Goal: Transaction & Acquisition: Purchase product/service

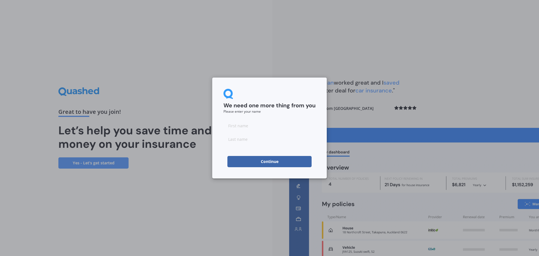
click at [261, 128] on input at bounding box center [270, 125] width 92 height 11
type input "[PERSON_NAME]"
click at [267, 145] on form "We need one more thing from you Please enter your name [PERSON_NAME] Continue" at bounding box center [270, 128] width 92 height 78
click at [270, 140] on input at bounding box center [270, 138] width 92 height 11
type input "Khan"
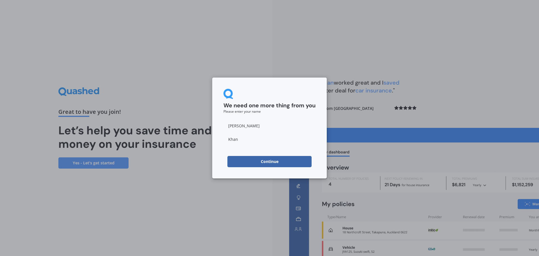
click at [266, 165] on button "Continue" at bounding box center [270, 161] width 84 height 11
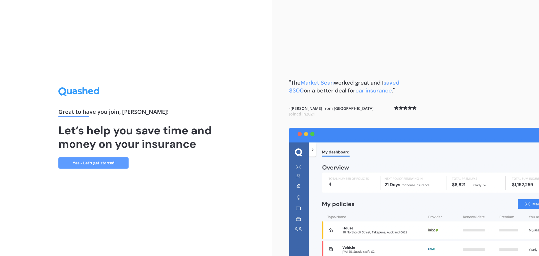
click at [104, 169] on div "Great to have you join , [PERSON_NAME] ! Let’s help you save time and money on …" at bounding box center [136, 128] width 272 height 256
click at [119, 162] on link "Yes - Let’s get started" at bounding box center [93, 162] width 70 height 11
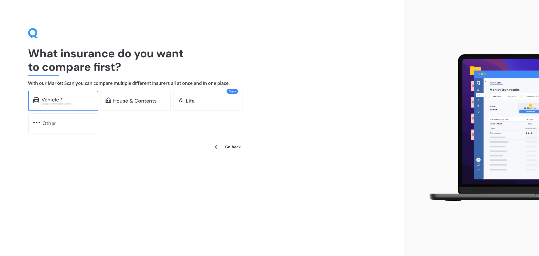
click at [53, 98] on div "Vehicle *" at bounding box center [52, 100] width 21 height 6
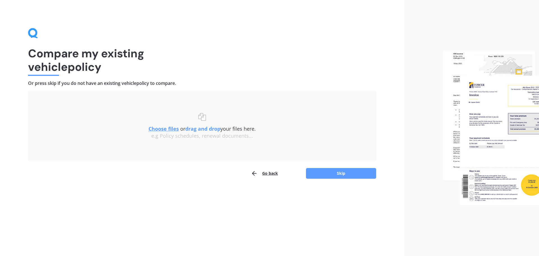
click at [270, 175] on button "Go back" at bounding box center [264, 173] width 27 height 11
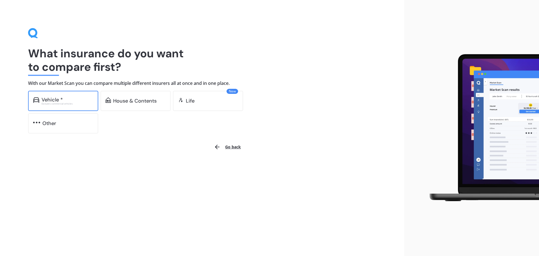
click at [50, 103] on div "Excludes commercial vehicles" at bounding box center [68, 104] width 52 height 2
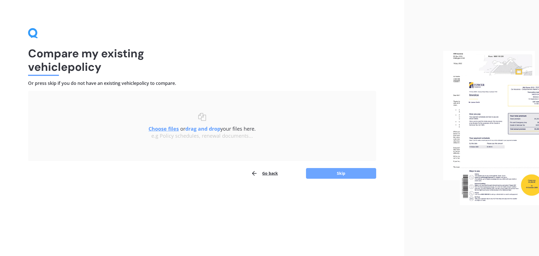
click at [322, 171] on button "Skip" at bounding box center [341, 173] width 70 height 11
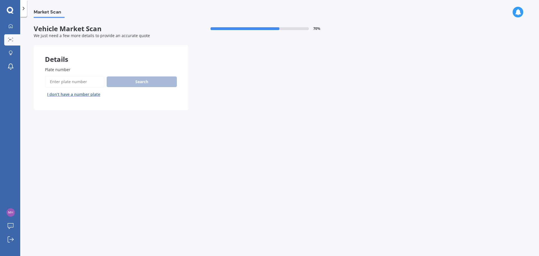
click at [79, 80] on input "Plate number" at bounding box center [75, 82] width 60 height 12
type input "rfu388"
click at [0, 0] on button "Next" at bounding box center [0, 0] width 0 height 0
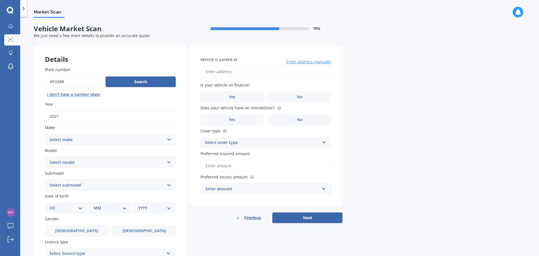
click at [140, 144] on select "Select make AC ALFA ROMEO ASTON MARTIN AUDI AUSTIN BEDFORD Bentley BMW BYD CADI…" at bounding box center [110, 139] width 131 height 11
select select "MERCEDES BENZ"
click at [45, 134] on select "Select make AC ALFA ROMEO ASTON MARTIN AUDI AUSTIN BEDFORD Bentley BMW BYD CADI…" at bounding box center [110, 139] width 131 height 11
click at [97, 163] on select "Select model 190 200 220 230 240 250 260 280 300 320 350 380 400 420 450 500 55…" at bounding box center [110, 162] width 131 height 11
select select "250"
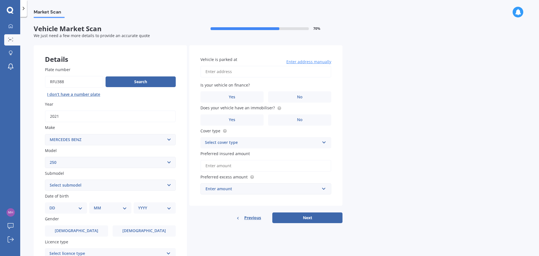
click at [45, 157] on select "Select model 190 200 220 230 240 250 260 280 300 320 350 380 400 420 450 500 55…" at bounding box center [110, 162] width 131 height 11
click at [88, 187] on select "Select submodel (All other) (All) C CE D S SE Convertible SE Coupe SE Sedan SL" at bounding box center [110, 184] width 131 height 11
click at [45, 179] on select "Select submodel (All other) (All) C CE D S SE Convertible SE Coupe SE Sedan SL" at bounding box center [110, 184] width 131 height 11
drag, startPoint x: 72, startPoint y: 185, endPoint x: 70, endPoint y: 180, distance: 5.6
click at [72, 185] on select "Select submodel (All other) (All) C CE D S SE Convertible SE Coupe SE Sedan SL" at bounding box center [110, 184] width 131 height 11
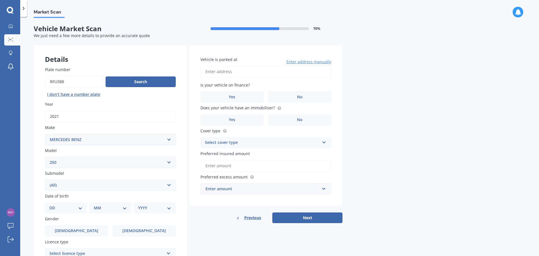
select select "(ALL OTHER)"
click at [45, 179] on select "Select submodel (All other) (All) C CE D S SE Convertible SE Coupe SE Sedan SL" at bounding box center [110, 184] width 131 height 11
click at [44, 127] on div "Plate number Search I don’t have a number plate Year [DATE] Make Select make AC…" at bounding box center [110, 185] width 153 height 261
click at [127, 84] on button "Search" at bounding box center [141, 81] width 70 height 11
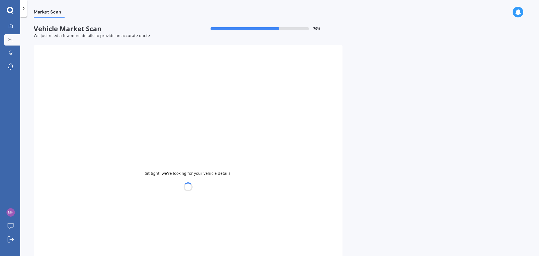
select select
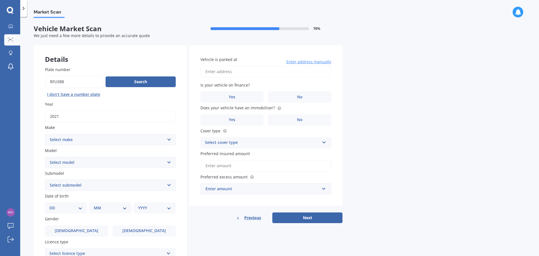
click at [68, 143] on select "Select make AC ALFA ROMEO ASTON MARTIN AUDI AUSTIN BEDFORD Bentley BMW BYD CADI…" at bounding box center [110, 139] width 131 height 11
select select "MERCEDES BENZ"
click at [45, 134] on select "Select make AC ALFA ROMEO ASTON MARTIN AUDI AUSTIN BEDFORD Bentley BMW BYD CADI…" at bounding box center [110, 139] width 131 height 11
click at [83, 163] on select "Select model 190 200 220 230 240 250 260 280 300 320 350 380 400 420 450 500 55…" at bounding box center [110, 162] width 131 height 11
select select "250"
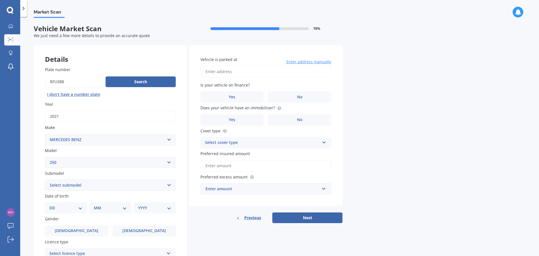
click at [45, 157] on select "Select model 190 200 220 230 240 250 260 280 300 320 350 380 400 420 450 500 55…" at bounding box center [110, 162] width 131 height 11
click at [86, 181] on select "Select submodel (All other) (All) C CE D S SE Convertible SE Coupe SE Sedan SL" at bounding box center [110, 184] width 131 height 11
select select "(ALL OTHER)"
click at [45, 179] on select "Select submodel (All other) (All) C CE D S SE Convertible SE Coupe SE Sedan SL" at bounding box center [110, 184] width 131 height 11
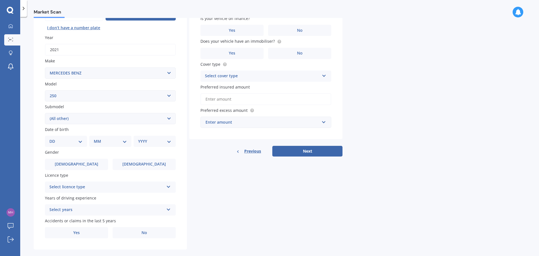
scroll to position [75, 0]
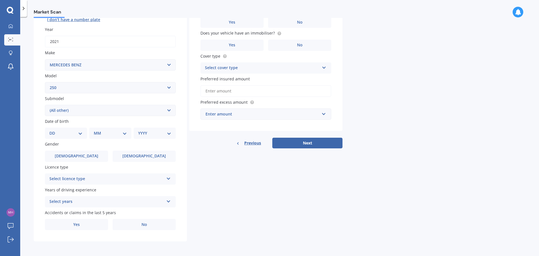
click at [65, 137] on div "DD 01 02 03 04 05 06 07 08 09 10 11 12 13 14 15 16 17 18 19 20 21 22 23 24 25 2…" at bounding box center [66, 133] width 42 height 11
click at [71, 136] on select "DD 01 02 03 04 05 06 07 08 09 10 11 12 13 14 15 16 17 18 19 20 21 22 23 24 25 2…" at bounding box center [65, 133] width 33 height 6
click at [78, 133] on select "DD 01 02 03 04 05 06 07 08 09 10 11 12 13 14 15 16 17 18 19 20 21 22 23 24 25 2…" at bounding box center [65, 133] width 33 height 6
drag, startPoint x: 226, startPoint y: 173, endPoint x: 219, endPoint y: 172, distance: 6.6
click at [226, 173] on div "Details Plate number Search I don’t have a number plate Year [DATE] Make Select…" at bounding box center [188, 106] width 309 height 271
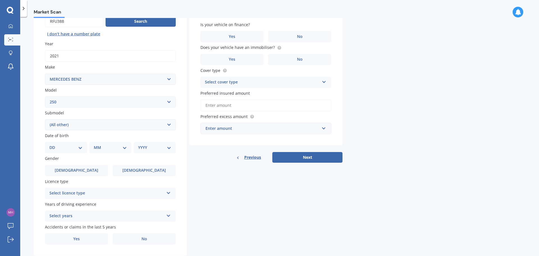
scroll to position [47, 0]
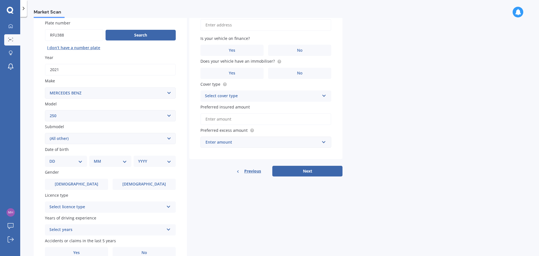
click at [84, 139] on select "Select submodel (All other) (All) C CE D S SE Convertible SE Coupe SE Sedan SL" at bounding box center [110, 138] width 131 height 11
click at [40, 142] on div "Plate number Search I don’t have a number plate Year [DATE] Make Select make AC…" at bounding box center [110, 139] width 153 height 261
click at [62, 168] on div "Plate number Search I don’t have a number plate Year [DATE] Make Select make AC…" at bounding box center [110, 139] width 153 height 261
click at [65, 163] on select "DD 01 02 03 04 05 06 07 08 09 10 11 12 13 14 15 16 17 18 19 20 21 22 23 24 25 2…" at bounding box center [65, 161] width 33 height 6
select select "22"
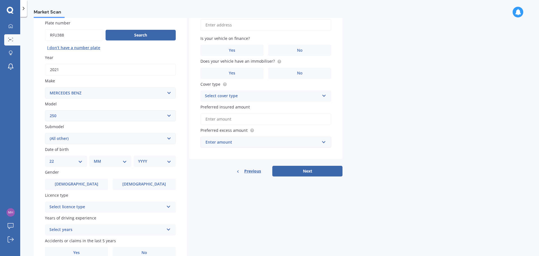
click at [54, 158] on select "DD 01 02 03 04 05 06 07 08 09 10 11 12 13 14 15 16 17 18 19 20 21 22 23 24 25 2…" at bounding box center [65, 161] width 33 height 6
click at [100, 160] on select "MM 01 02 03 04 05 06 07 08 09 10 11 12" at bounding box center [111, 161] width 31 height 6
select select "06"
click at [96, 158] on select "MM 01 02 03 04 05 06 07 08 09 10 11 12" at bounding box center [111, 161] width 31 height 6
click at [148, 162] on select "YYYY 2025 2024 2023 2022 2021 2020 2019 2018 2017 2016 2015 2014 2013 2012 2011…" at bounding box center [153, 161] width 31 height 6
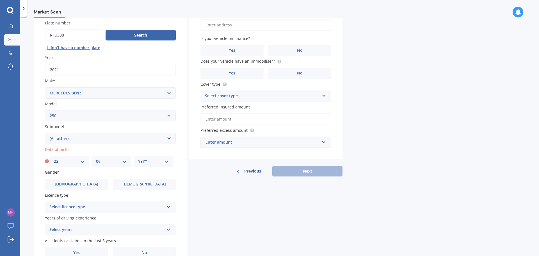
select select "1995"
click at [138, 158] on select "YYYY 2025 2024 2023 2022 2021 2020 2019 2018 2017 2016 2015 2014 2013 2012 2011…" at bounding box center [153, 161] width 31 height 6
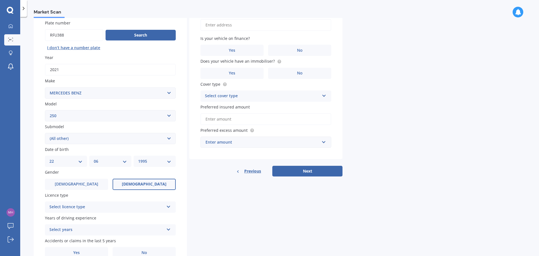
click at [123, 186] on label "[DEMOGRAPHIC_DATA]" at bounding box center [144, 184] width 63 height 11
click at [0, 0] on input "[DEMOGRAPHIC_DATA]" at bounding box center [0, 0] width 0 height 0
click at [97, 202] on div "Select licence type NZ Full NZ Restricted NZ Learners [GEOGRAPHIC_DATA] [GEOGRA…" at bounding box center [110, 206] width 131 height 11
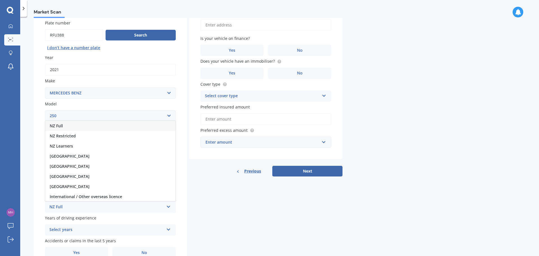
click at [86, 126] on div "NZ Full" at bounding box center [110, 126] width 130 height 10
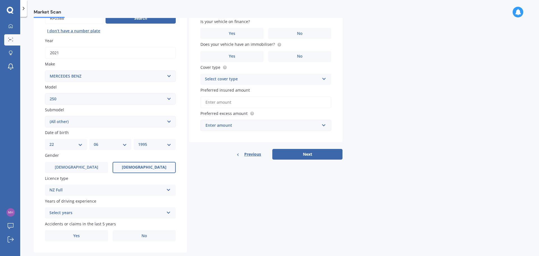
scroll to position [75, 0]
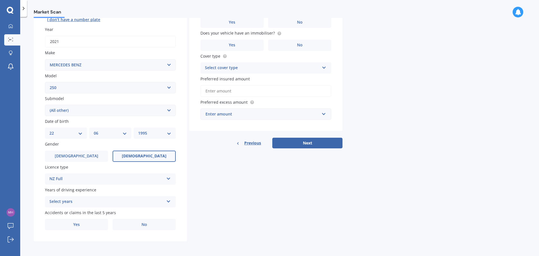
click at [86, 203] on div "Select years" at bounding box center [106, 201] width 115 height 7
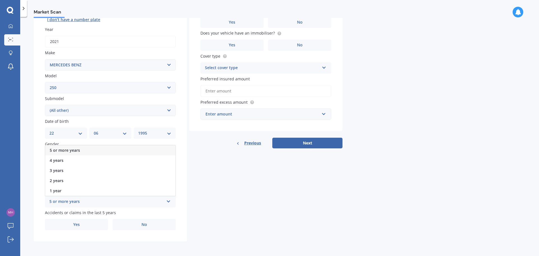
click at [76, 151] on span "5 or more years" at bounding box center [65, 149] width 30 height 5
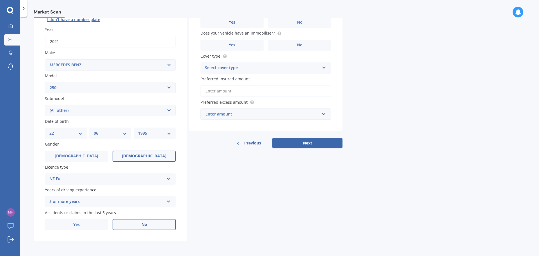
click at [129, 221] on label "No" at bounding box center [144, 224] width 63 height 11
click at [0, 0] on input "No" at bounding box center [0, 0] width 0 height 0
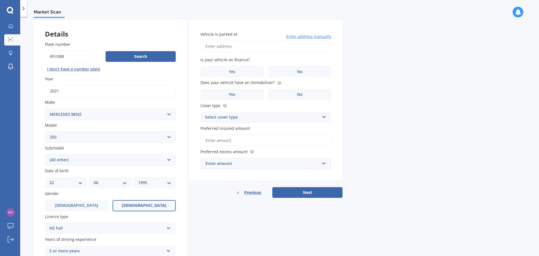
scroll to position [19, 0]
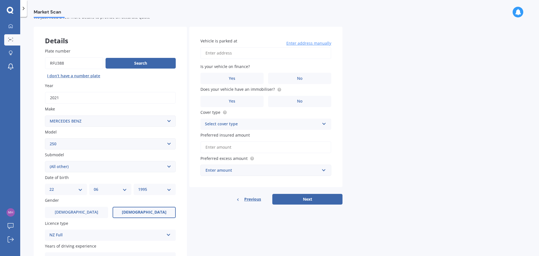
click at [235, 55] on input "Vehicle is parked at" at bounding box center [266, 53] width 131 height 12
type input "[STREET_ADDRESS][PERSON_NAME]"
click at [241, 73] on label "Yes" at bounding box center [232, 78] width 63 height 11
click at [0, 0] on input "Yes" at bounding box center [0, 0] width 0 height 0
click at [228, 98] on label "Yes" at bounding box center [232, 101] width 63 height 11
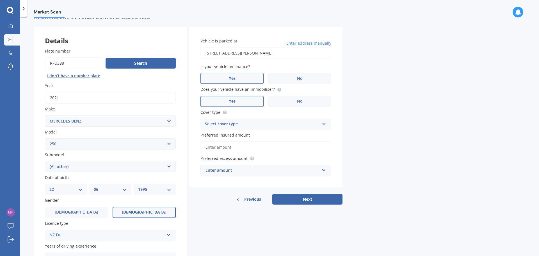
click at [0, 0] on input "Yes" at bounding box center [0, 0] width 0 height 0
click at [258, 123] on div "Select cover type" at bounding box center [262, 124] width 115 height 7
click at [250, 135] on div "Comprehensive" at bounding box center [266, 135] width 130 height 10
click at [265, 151] on input "Preferred insured amount" at bounding box center [266, 147] width 131 height 12
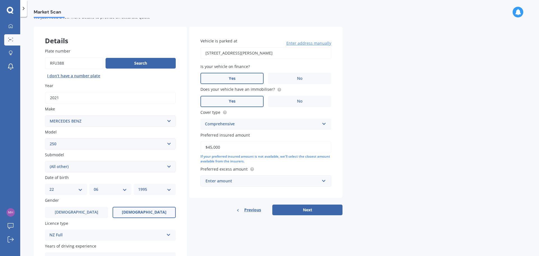
type input "$45,000"
click at [267, 180] on div "Enter amount" at bounding box center [263, 181] width 114 height 6
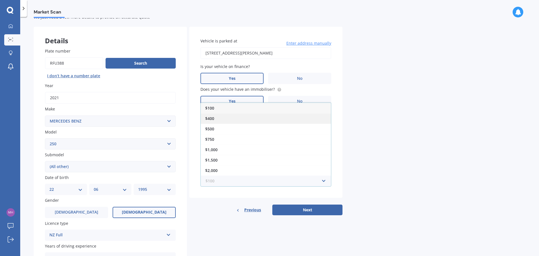
scroll to position [0, 0]
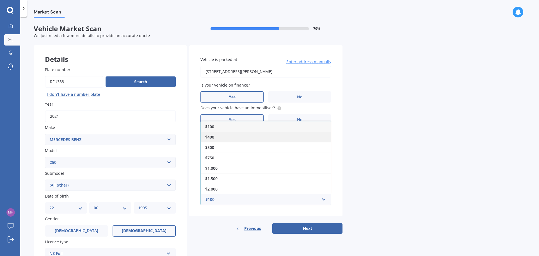
click at [235, 137] on div "$400" at bounding box center [266, 137] width 130 height 10
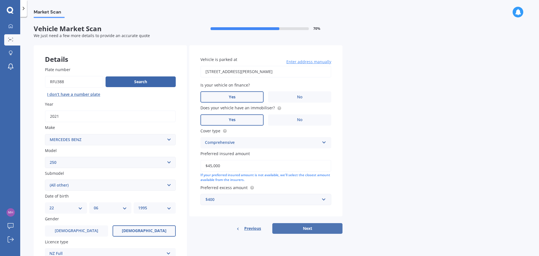
click at [302, 226] on button "Next" at bounding box center [307, 228] width 70 height 11
select select "22"
select select "06"
select select "1995"
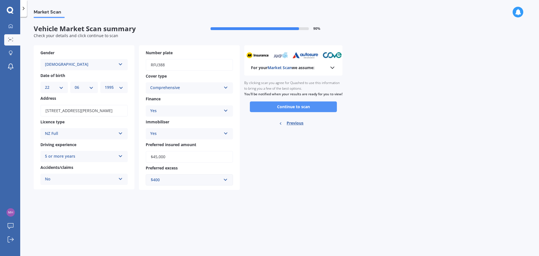
click at [284, 110] on button "Continue to scan" at bounding box center [293, 106] width 87 height 11
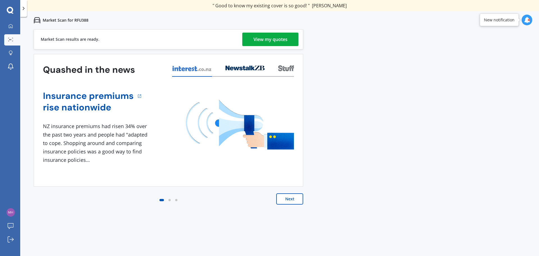
click at [270, 42] on div "View my quotes" at bounding box center [271, 39] width 34 height 13
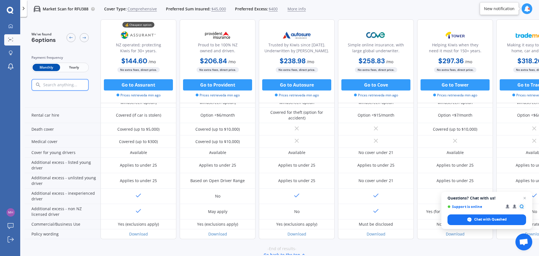
scroll to position [253, 0]
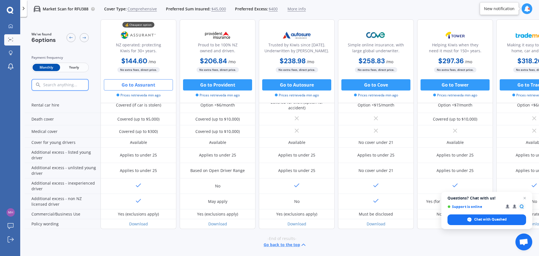
click at [142, 83] on button "Go to Assurant" at bounding box center [138, 84] width 69 height 11
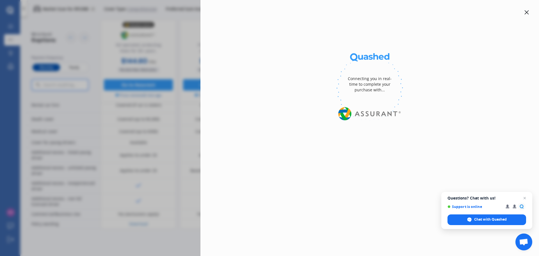
select select "full"
select select "0"
select select "Waitakere"
select select "MERCEDES BENZ"
select select "250"
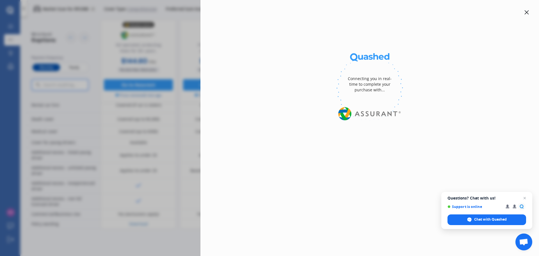
select select "(ALL OTHER)"
select select "Monthly"
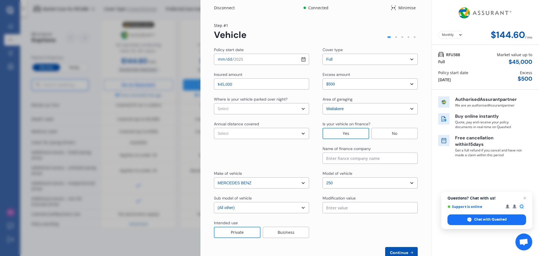
drag, startPoint x: 298, startPoint y: 103, endPoint x: 297, endPoint y: 107, distance: 3.8
click at [297, 105] on select "Select In a garage On own property On street or road" at bounding box center [261, 108] width 95 height 11
select select "On own property"
click at [214, 103] on select "Select In a garage On own property On street or road" at bounding box center [261, 108] width 95 height 11
click at [296, 135] on select "Select Low (less than 15,000km per year) Average (15,000-30,000km per year) Hig…" at bounding box center [261, 133] width 95 height 11
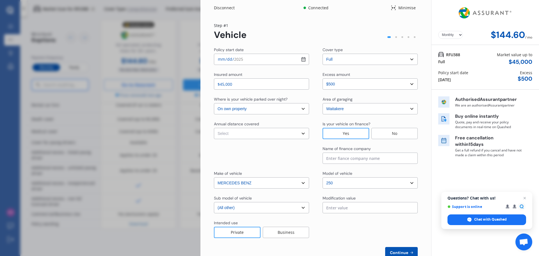
select select "20000"
click at [214, 128] on select "Select Low (less than 15,000km per year) Average (15,000-30,000km per year) Hig…" at bounding box center [261, 133] width 95 height 11
click at [394, 83] on select "Select excess amount $500 $1,000 $1,500" at bounding box center [370, 83] width 95 height 11
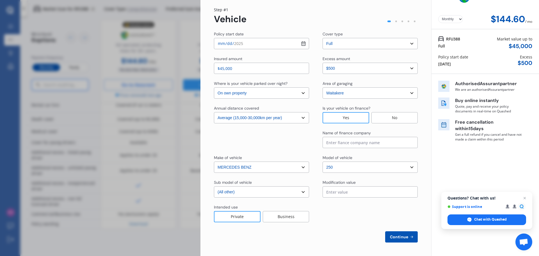
click at [393, 237] on span "Continue" at bounding box center [399, 237] width 21 height 4
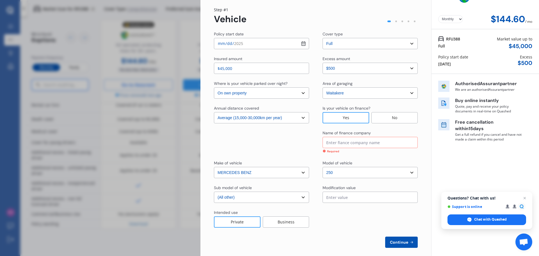
click at [385, 145] on input at bounding box center [370, 142] width 95 height 11
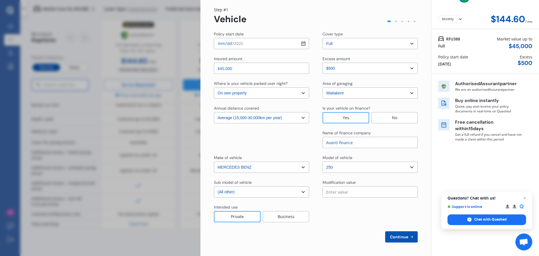
type input "Avanti finance"
click at [397, 238] on span "Continue" at bounding box center [399, 237] width 21 height 4
select select "Miss"
select select "22"
select select "06"
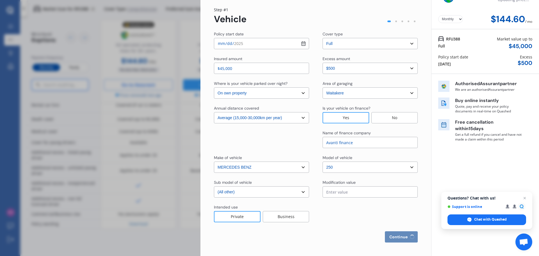
select select "1995"
select select "full"
select select "more than 4 years"
select select "[GEOGRAPHIC_DATA]"
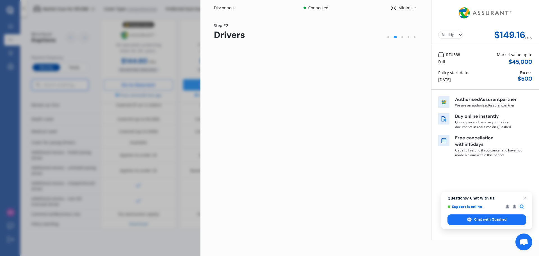
scroll to position [0, 0]
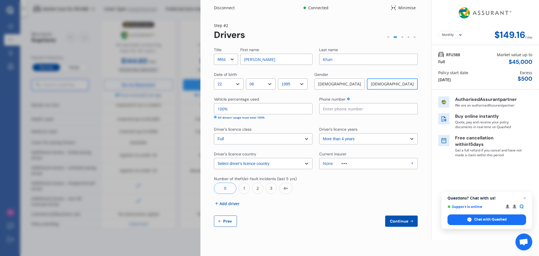
click at [228, 58] on select "Select Mr Mrs Miss Ms Dr" at bounding box center [226, 59] width 24 height 11
click at [265, 63] on input "[PERSON_NAME]" at bounding box center [276, 59] width 72 height 11
click at [268, 60] on input "[PERSON_NAME]" at bounding box center [276, 59] width 72 height 11
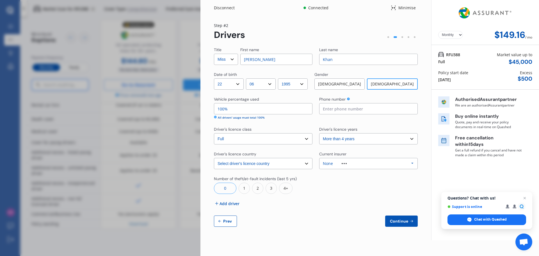
type input "[PERSON_NAME]"
click at [259, 109] on input "100%" at bounding box center [263, 108] width 99 height 11
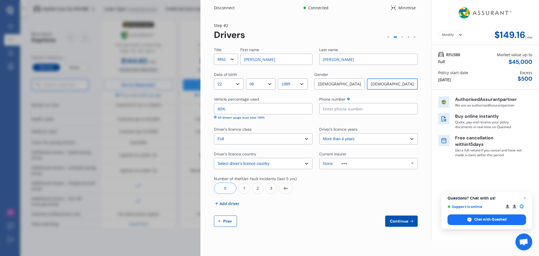
type input "8%"
type input "90%"
click at [342, 109] on input at bounding box center [368, 108] width 99 height 11
type input "02102761581"
click at [337, 139] on select "Select driver's licence years Less than 1 year 1-2 years 2-4 years More than 4 …" at bounding box center [368, 138] width 99 height 11
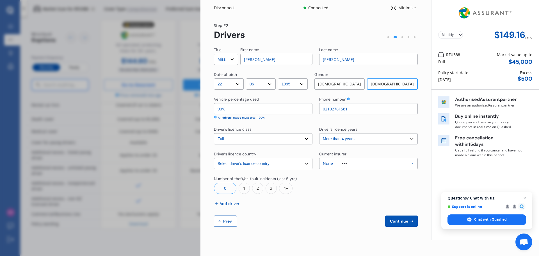
click at [340, 179] on div at bounding box center [368, 185] width 99 height 18
click at [346, 161] on div "None Allianz AAI AMI IAG - NZI/State Lumley Vero Unknown Other Insurer None Pro…" at bounding box center [368, 163] width 99 height 11
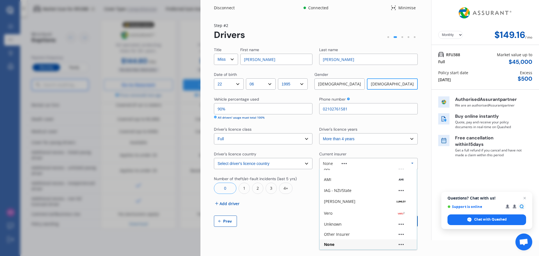
click at [344, 178] on div "AMI" at bounding box center [368, 180] width 88 height 6
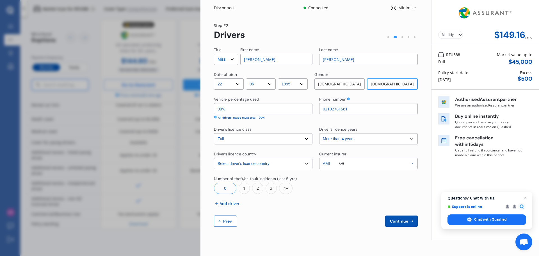
click at [345, 210] on div "Title Select Mr Mrs Miss Ms Dr First name [PERSON_NAME] Last name [PERSON_NAME]…" at bounding box center [316, 137] width 204 height 180
click at [234, 200] on div "Title Select Mr Mrs Miss Ms Dr First name [PERSON_NAME] Last name [PERSON_NAME]…" at bounding box center [316, 137] width 204 height 180
click at [234, 206] on span "Add driver" at bounding box center [230, 204] width 20 height 6
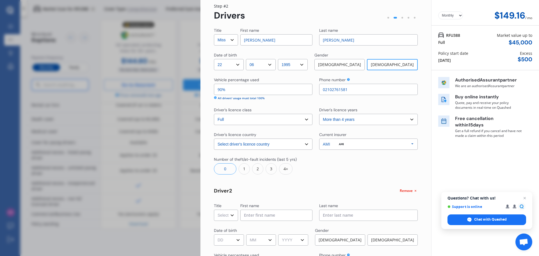
scroll to position [56, 0]
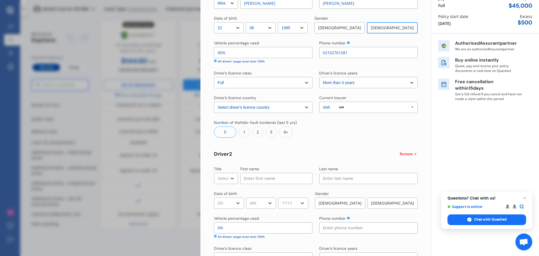
drag, startPoint x: 236, startPoint y: 172, endPoint x: 228, endPoint y: 177, distance: 9.3
click at [236, 173] on select "Select Mr Mrs Miss Ms Dr" at bounding box center [226, 178] width 24 height 11
click at [228, 177] on select "Select Mr Mrs Miss Ms Dr" at bounding box center [226, 178] width 24 height 11
click at [229, 178] on select "Select Mr Mrs Miss Ms Dr" at bounding box center [226, 178] width 24 height 11
select select "Mr"
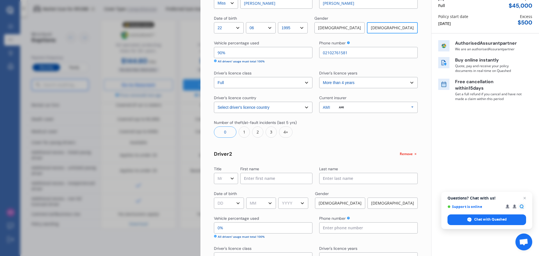
click at [214, 173] on select "Select Mr Mrs Miss Ms Dr" at bounding box center [226, 178] width 24 height 11
click at [254, 181] on input at bounding box center [276, 178] width 72 height 11
type input "[PERSON_NAME]"
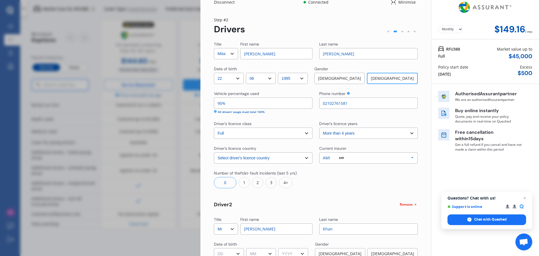
scroll to position [0, 0]
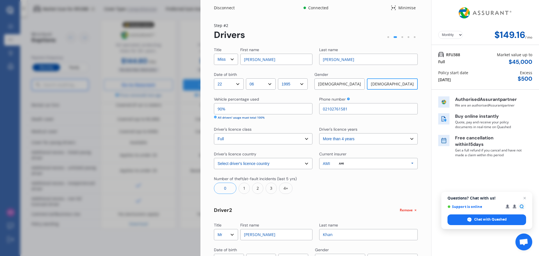
type input "Khan"
click at [233, 60] on select "Select Mr Mrs Miss Ms Dr" at bounding box center [226, 59] width 24 height 11
select select "Mrs"
click at [214, 54] on select "Select Mr Mrs Miss Ms Dr" at bounding box center [226, 59] width 24 height 11
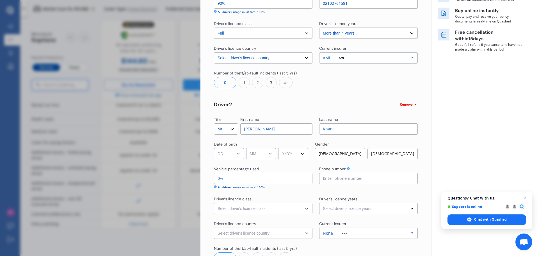
scroll to position [112, 0]
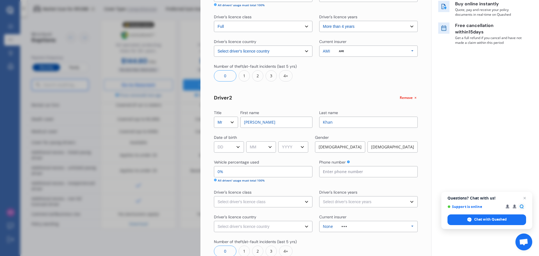
click at [230, 144] on select "DD 01 02 03 04 05 06 07 08 09 10 11 12 13 14 15 16 17 18 19 20 21 22 23 24 25 2…" at bounding box center [229, 146] width 30 height 11
select select "08"
click at [214, 141] on select "DD 01 02 03 04 05 06 07 08 09 10 11 12 13 14 15 16 17 18 19 20 21 22 23 24 25 2…" at bounding box center [229, 146] width 30 height 11
click at [260, 154] on div "Title Select Mr Mrs Miss Ms Dr First name [PERSON_NAME] Last name [PERSON_NAME]…" at bounding box center [316, 112] width 204 height 355
click at [261, 149] on select "MM 01 02 03 04 05 06 07 08 09 10 11 12" at bounding box center [261, 146] width 30 height 11
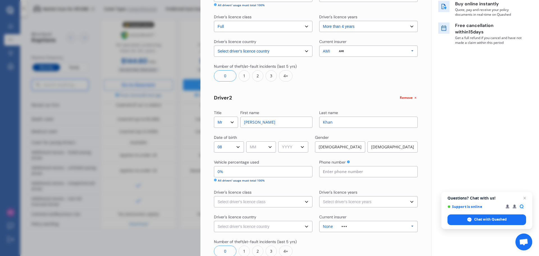
select select "04"
click at [247, 141] on select "MM 01 02 03 04 05 06 07 08 09 10 11 12" at bounding box center [261, 146] width 30 height 11
click at [295, 149] on select "YYYY 2009 2008 2007 2006 2005 2004 2003 2002 2001 2000 1999 1998 1997 1996 1995…" at bounding box center [293, 146] width 30 height 11
select select "1989"
click at [280, 141] on select "YYYY 2009 2008 2007 2006 2005 2004 2003 2002 2001 2000 1999 1998 1997 1996 1995…" at bounding box center [293, 146] width 30 height 11
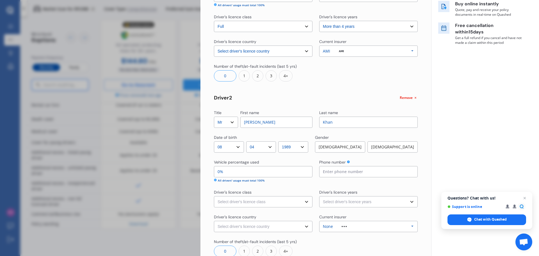
click at [341, 147] on div "[DEMOGRAPHIC_DATA]" at bounding box center [340, 146] width 50 height 11
click at [280, 172] on input "0%" at bounding box center [263, 171] width 99 height 11
type input "99%"
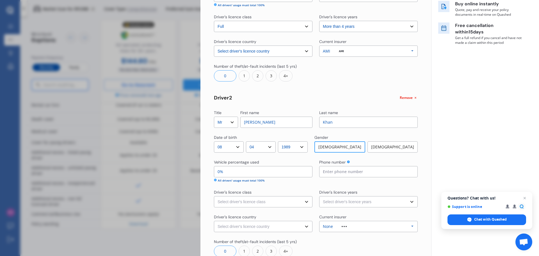
type input "1%"
type input "90%"
type input "10%"
click at [347, 175] on input at bounding box center [368, 171] width 99 height 11
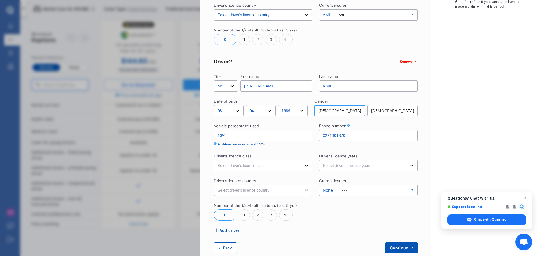
scroll to position [160, 0]
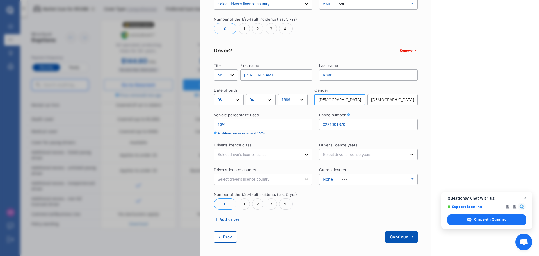
type input "0221301870"
click at [255, 155] on select "Select driver's licence class None Learner Restricted Full" at bounding box center [263, 154] width 99 height 11
click at [258, 156] on select "Select driver's licence class None Learner Restricted Full" at bounding box center [263, 154] width 99 height 11
select select "full"
click at [214, 149] on select "Select driver's licence class None Learner Restricted Full" at bounding box center [263, 154] width 99 height 11
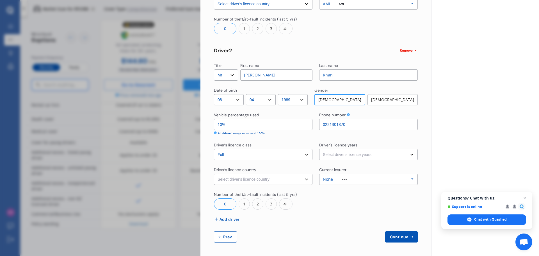
click at [359, 153] on select "Select driver's licence years Less than 1 year 1-2 years 2-4 years More than 4 …" at bounding box center [368, 154] width 99 height 11
select select "more than 4 years"
click at [319, 149] on select "Select driver's licence years Less than 1 year 1-2 years 2-4 years More than 4 …" at bounding box center [368, 154] width 99 height 11
click at [279, 182] on select "Select driver's licence country [GEOGRAPHIC_DATA] [GEOGRAPHIC_DATA] [GEOGRAPHIC…" at bounding box center [263, 179] width 99 height 11
select select "[GEOGRAPHIC_DATA]"
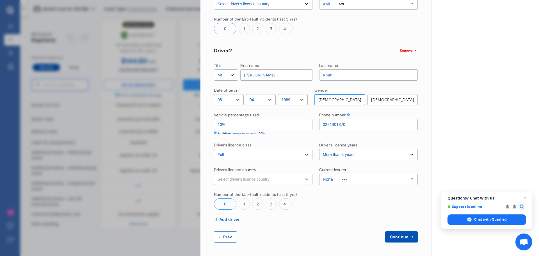
click at [214, 174] on select "Select driver's licence country [GEOGRAPHIC_DATA] [GEOGRAPHIC_DATA] [GEOGRAPHIC…" at bounding box center [263, 179] width 99 height 11
click at [356, 177] on div "None Allianz AAI AMI IAG - NZI/State Lumley Vero Unknown Other Insurer None Pro…" at bounding box center [368, 179] width 99 height 11
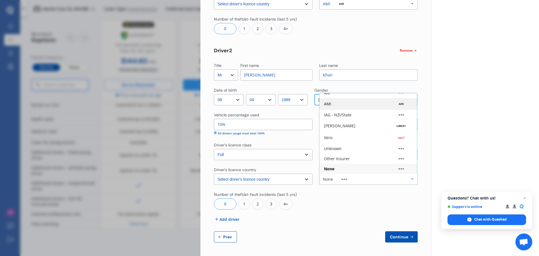
click at [347, 105] on div "AMI" at bounding box center [368, 104] width 88 height 6
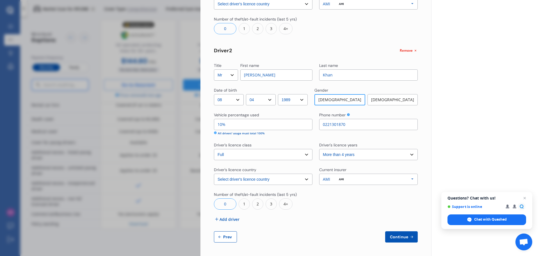
click at [398, 239] on button "Continue" at bounding box center [401, 236] width 33 height 11
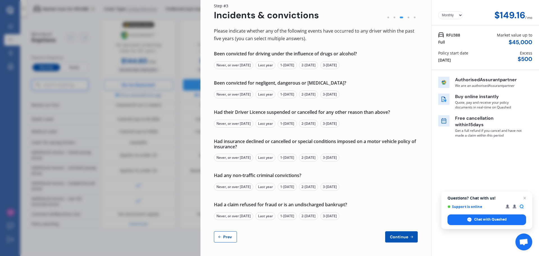
scroll to position [0, 0]
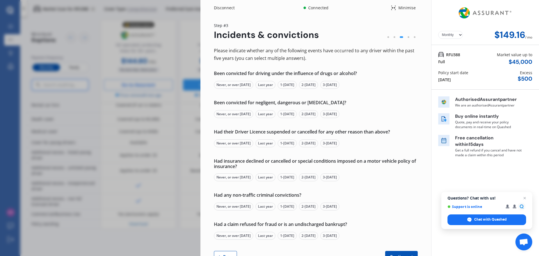
click at [247, 87] on div "Never, or over [DATE]" at bounding box center [233, 85] width 39 height 8
click at [235, 116] on div "Never, or over [DATE]" at bounding box center [233, 114] width 39 height 8
click at [238, 143] on div "Never, or over [DATE]" at bounding box center [233, 143] width 39 height 8
click at [235, 181] on div "Never, or over [DATE]" at bounding box center [233, 177] width 39 height 8
click at [233, 211] on div "Please indicate whether any of the following events have occurred to any driver…" at bounding box center [316, 154] width 204 height 215
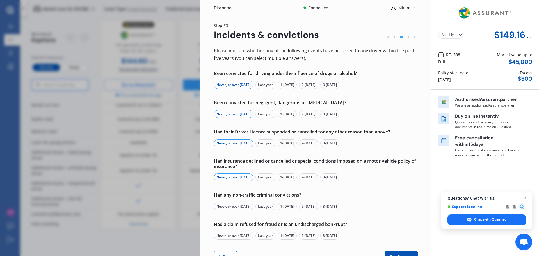
click at [234, 208] on div "Never, or over [DATE]" at bounding box center [233, 207] width 39 height 8
click at [227, 235] on div "Never, or over [DATE]" at bounding box center [233, 236] width 39 height 8
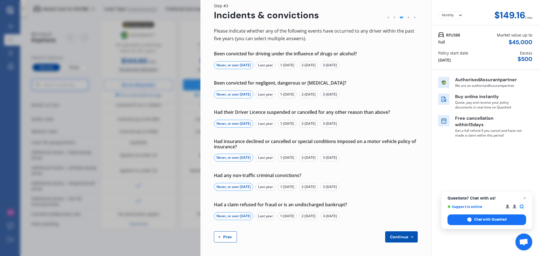
click at [397, 236] on span "Continue" at bounding box center [399, 237] width 21 height 4
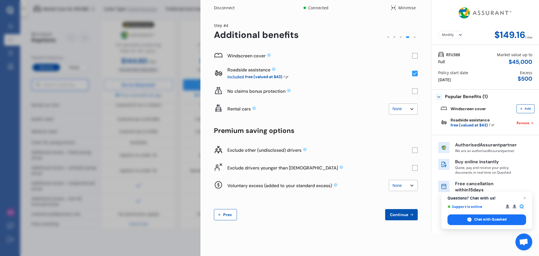
scroll to position [0, 0]
click at [415, 56] on rect at bounding box center [415, 56] width 6 height 6
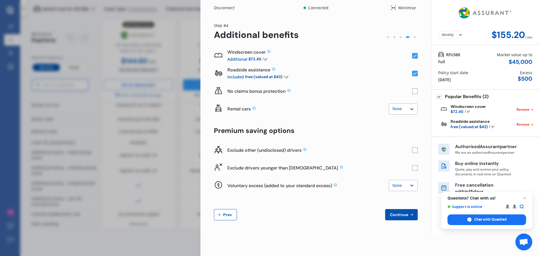
click at [416, 72] on rect at bounding box center [415, 74] width 6 height 6
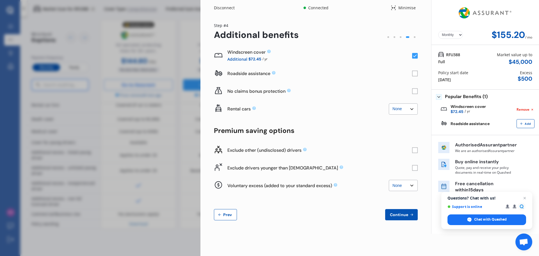
click at [165, 136] on div "Disconnect Connected Minimise Yearly Monthly $155.20 / mo Step # 4 Additional b…" at bounding box center [269, 128] width 539 height 256
click at [188, 129] on div "Disconnect Connected Minimise Yearly Monthly $155.20 / mo Step # 4 Additional b…" at bounding box center [269, 128] width 539 height 256
click at [130, 94] on div "Disconnect Connected Minimise Yearly Monthly $155.20 / mo Step # 4 Additional b…" at bounding box center [269, 128] width 539 height 256
click at [232, 211] on button "Prev" at bounding box center [225, 214] width 23 height 11
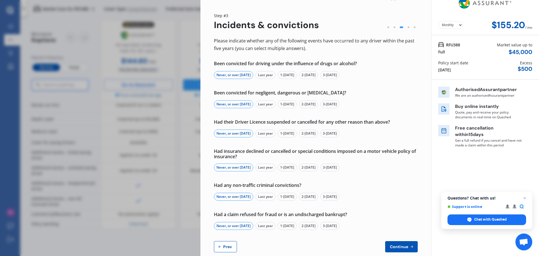
scroll to position [20, 0]
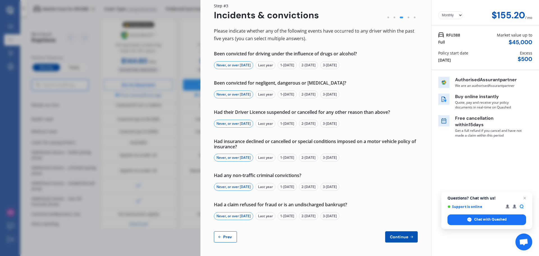
click at [216, 234] on button "Prev" at bounding box center [225, 236] width 23 height 11
select select "Mrs"
select select "22"
select select "06"
select select "1995"
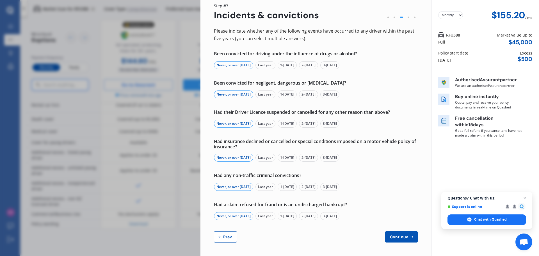
select select "full"
select select "more than 4 years"
select select "[GEOGRAPHIC_DATA]"
select select "Mr"
select select "08"
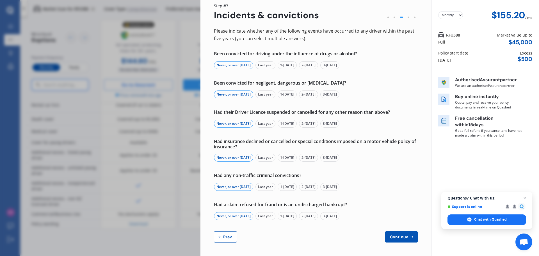
select select "04"
select select "1989"
select select "full"
select select "more than 4 years"
select select "[GEOGRAPHIC_DATA]"
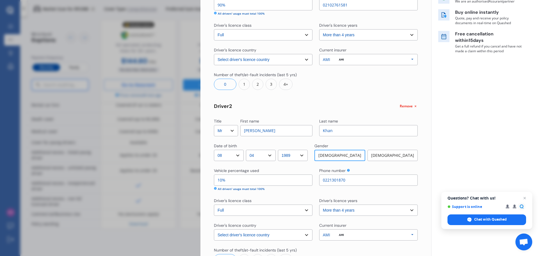
scroll to position [160, 0]
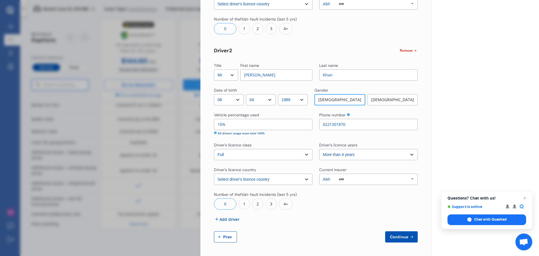
click at [219, 233] on button "Prev" at bounding box center [225, 236] width 23 height 11
select select "full"
select select "0"
select select "On own property"
select select "Waitakere"
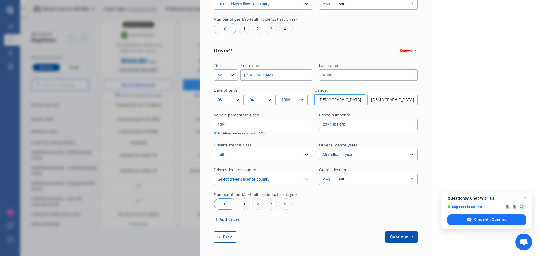
select select "20000"
select select "MERCEDES BENZ"
select select "250"
select select "(ALL OTHER)"
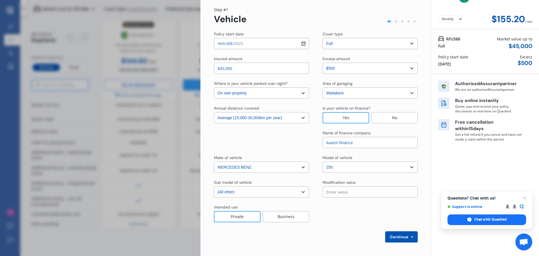
scroll to position [16, 0]
click at [74, 178] on div "Disconnect Connected Minimise Yearly Monthly $155.20 / mo Step # 1 Vehicle Poli…" at bounding box center [269, 128] width 539 height 256
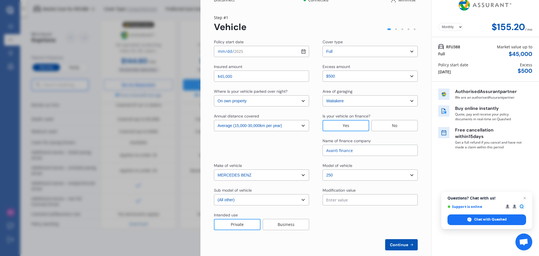
scroll to position [0, 0]
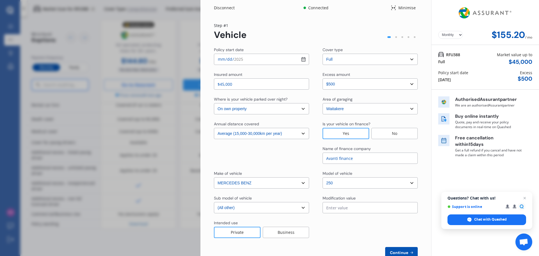
click at [228, 84] on input "$45,000" at bounding box center [261, 83] width 95 height 11
type input "$40,000"
click at [376, 224] on div at bounding box center [370, 229] width 95 height 18
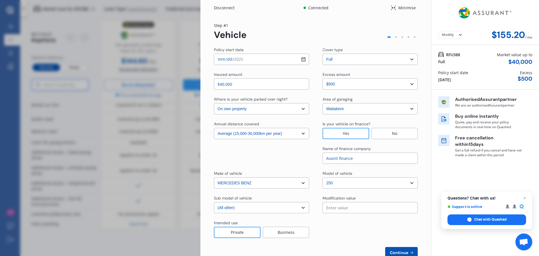
click at [224, 4] on div "Disconnect Connected Minimise" at bounding box center [316, 5] width 231 height 11
click at [225, 6] on div "Disconnect" at bounding box center [227, 8] width 27 height 6
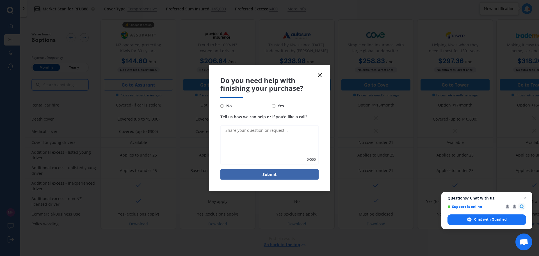
click at [227, 107] on span "No" at bounding box center [228, 106] width 8 height 7
click at [224, 107] on input "No" at bounding box center [223, 106] width 4 height 4
radio input "true"
click at [251, 144] on textarea "Tell us how we can help or if you'd like a call?" at bounding box center [270, 144] width 98 height 39
type textarea "Expensive then my current provider"
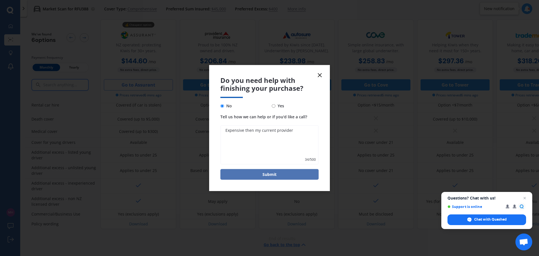
click at [263, 179] on button "Submit" at bounding box center [270, 174] width 98 height 11
